Goal: Navigation & Orientation: Find specific page/section

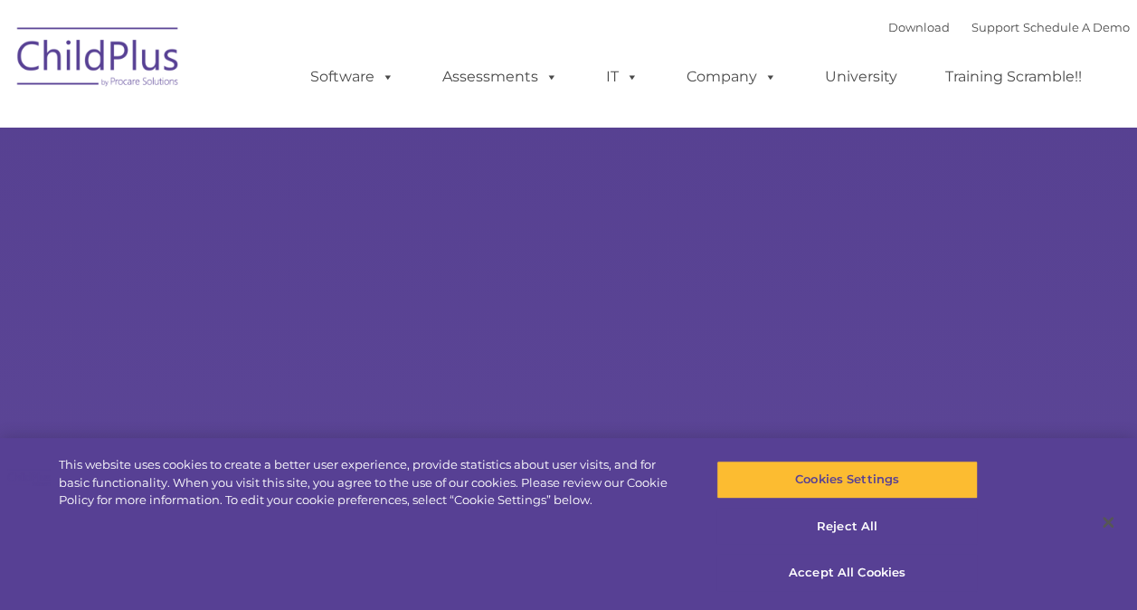
select select "MEDIUM"
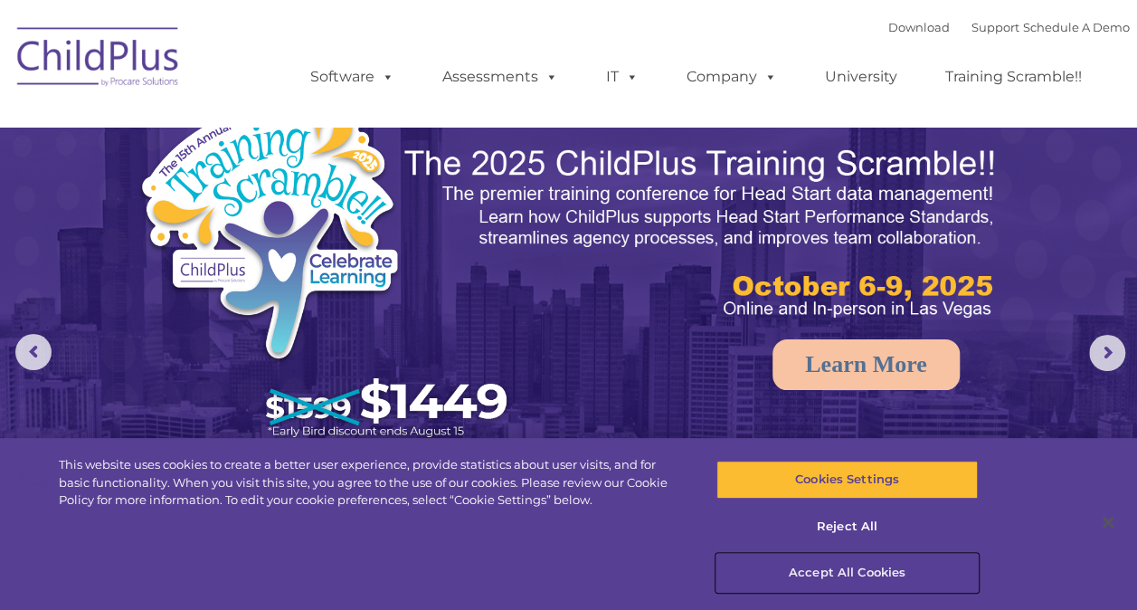
click at [898, 567] on button "Accept All Cookies" at bounding box center [846, 573] width 261 height 38
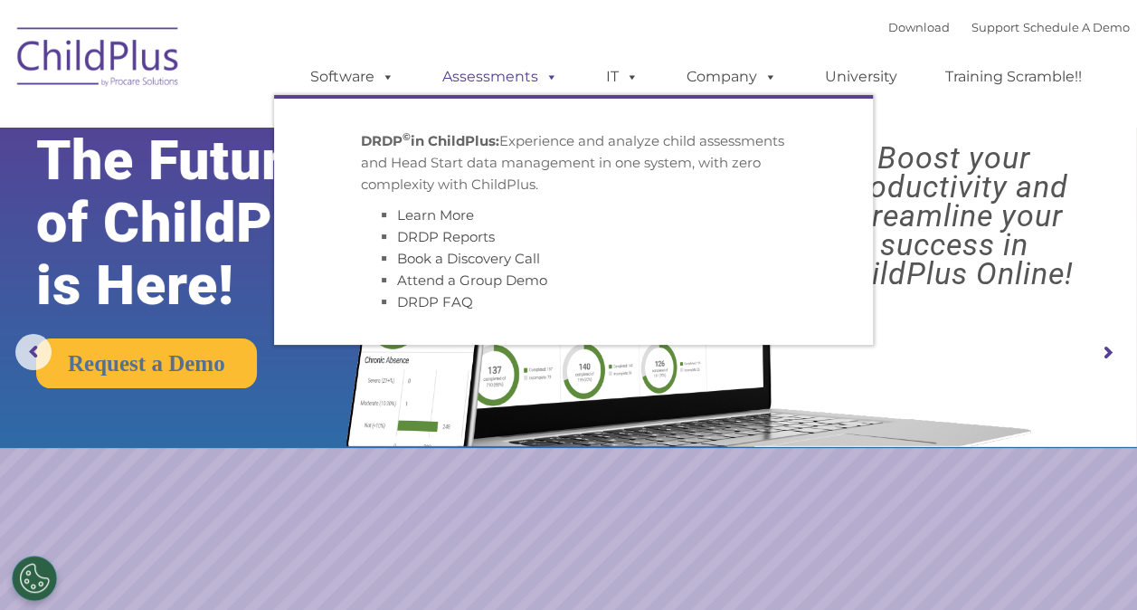
click at [523, 76] on link "Assessments" at bounding box center [500, 77] width 152 height 36
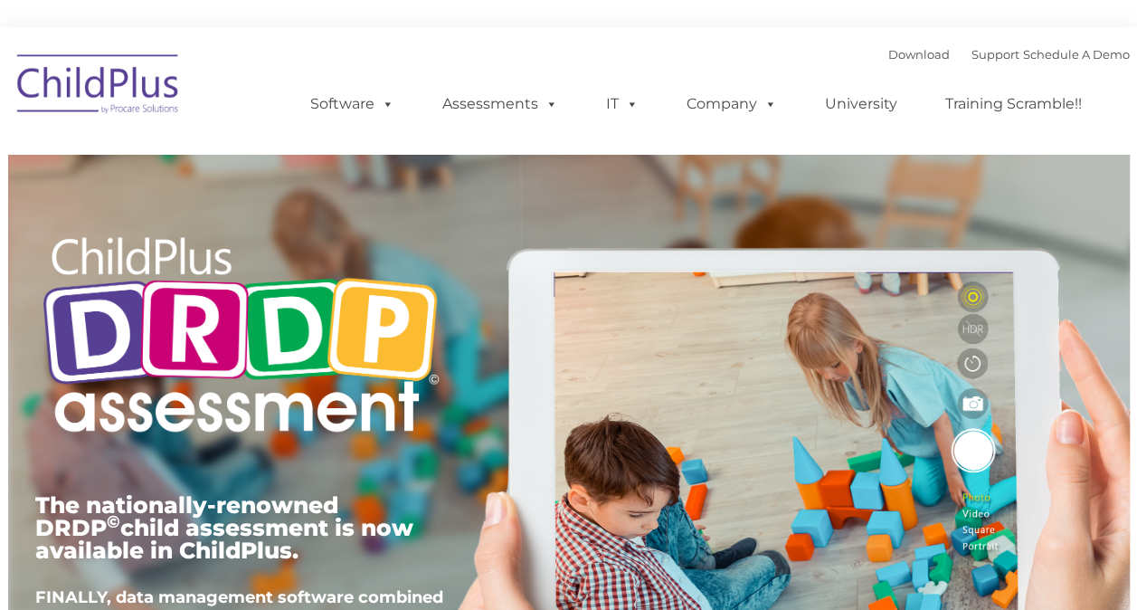
type input ""
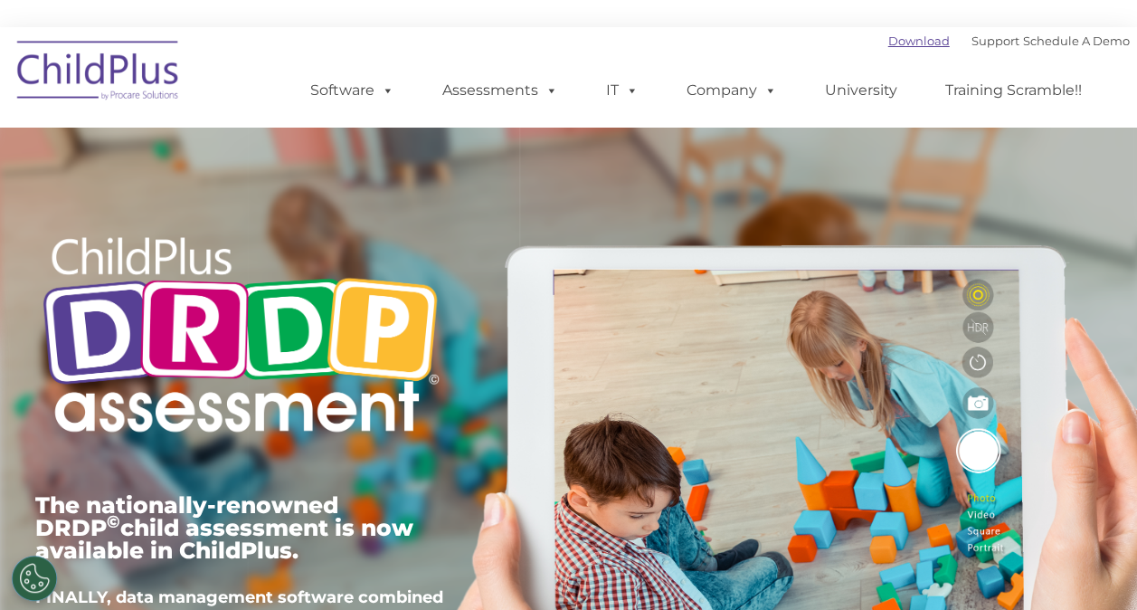
click at [888, 42] on link "Download" at bounding box center [919, 40] width 62 height 14
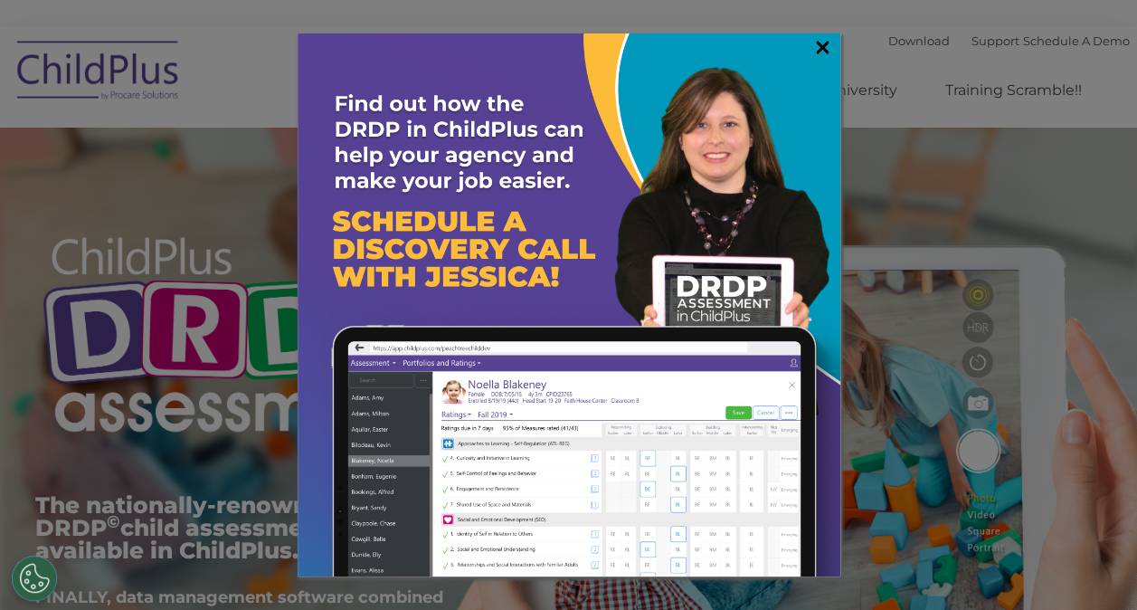
click at [816, 52] on link "×" at bounding box center [822, 47] width 21 height 18
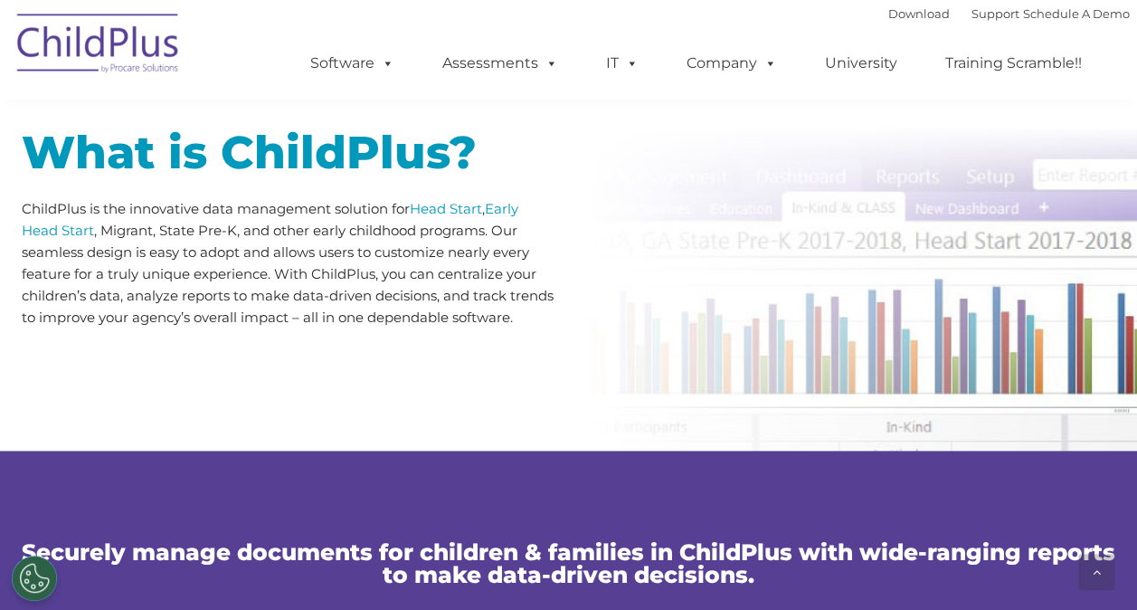
scroll to position [4511, 0]
